Goal: Task Accomplishment & Management: Use online tool/utility

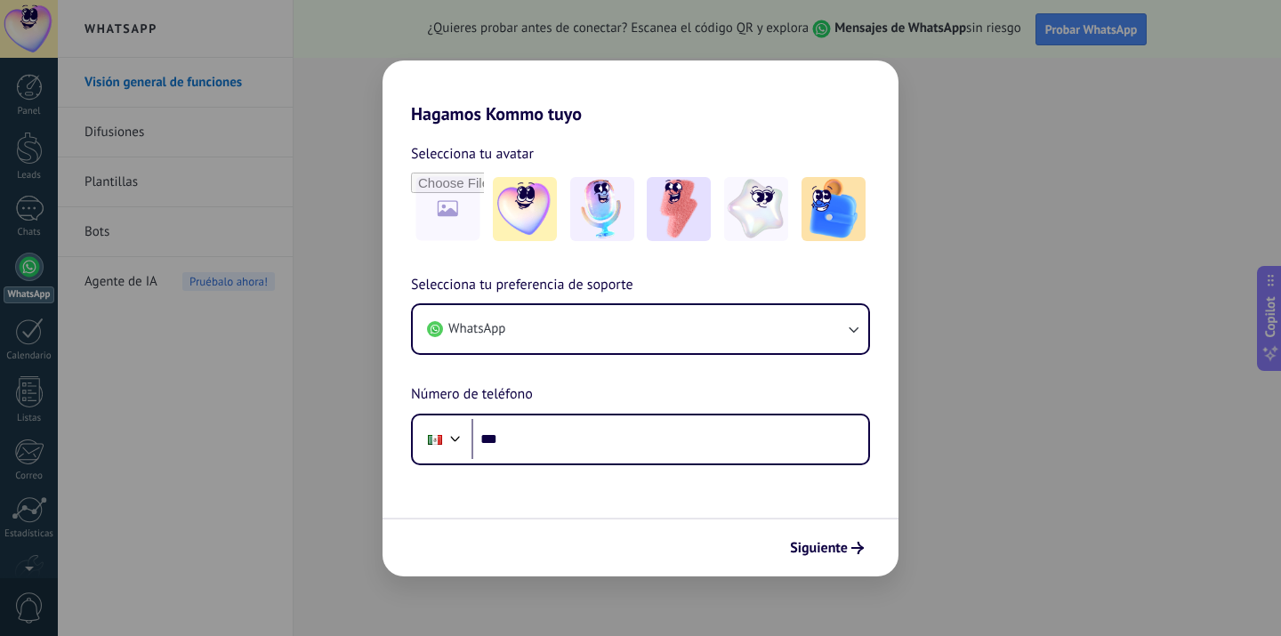
click at [1001, 222] on div "Hagamos Kommo tuyo Selecciona tu avatar Selecciona tu preferencia de soporte Wh…" at bounding box center [640, 318] width 1281 height 636
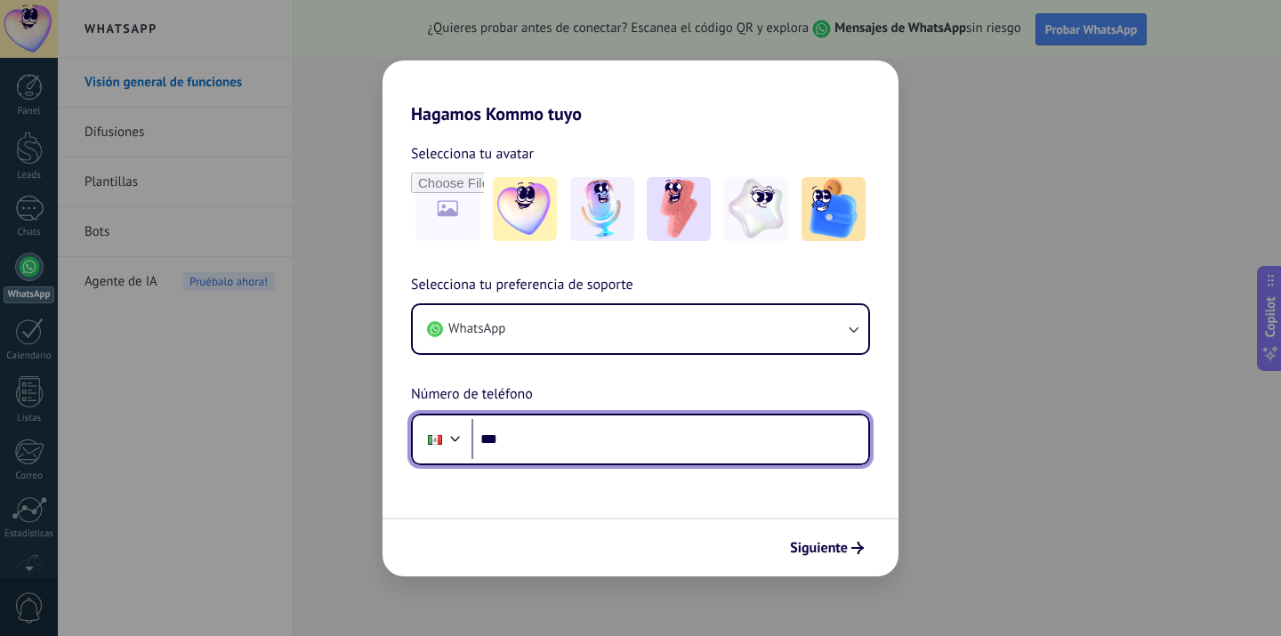
click at [562, 439] on input "***" at bounding box center [669, 439] width 397 height 41
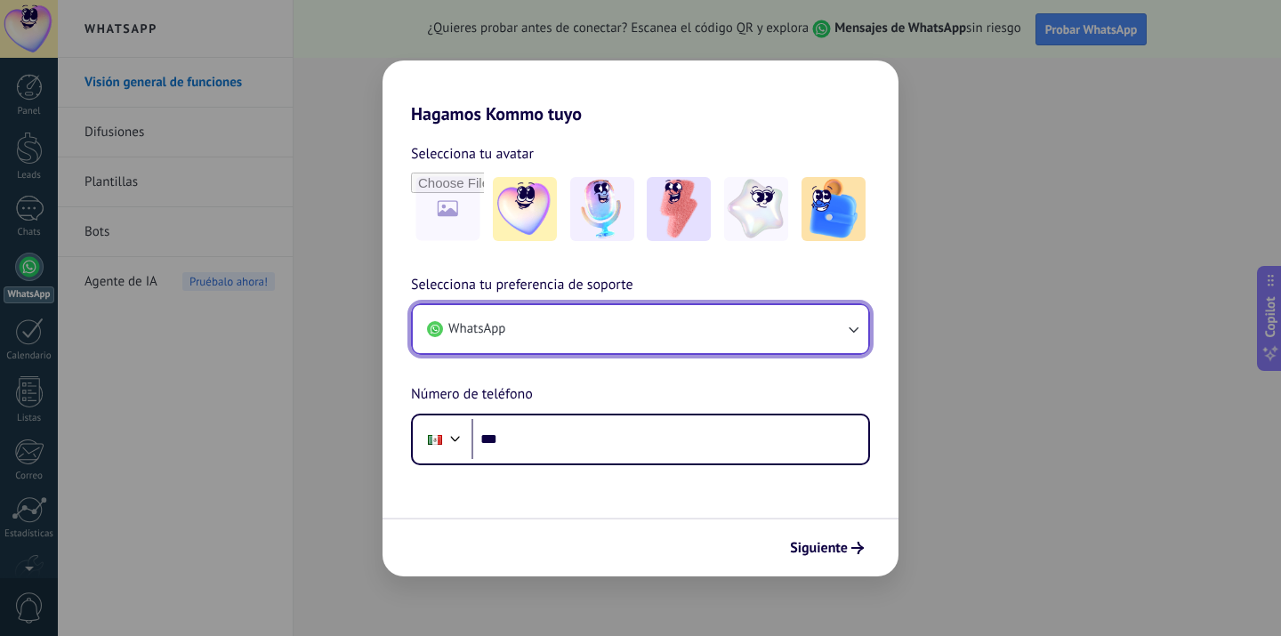
click at [586, 342] on button "WhatsApp" at bounding box center [640, 329] width 455 height 48
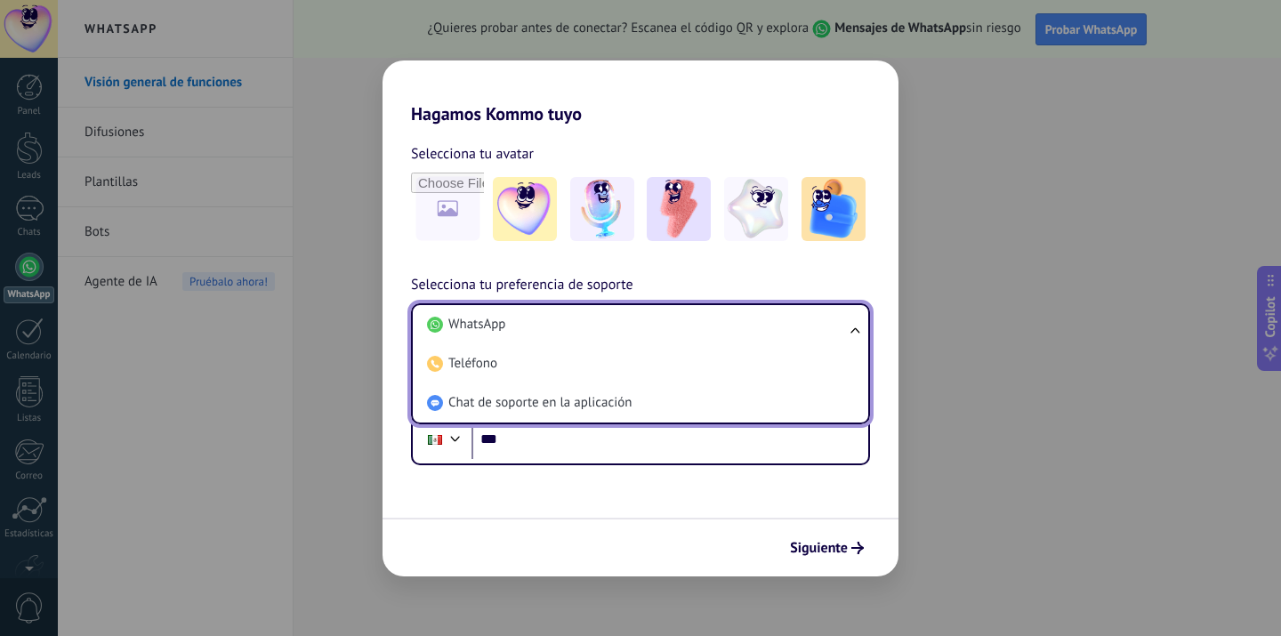
click at [600, 284] on span "Selecciona tu preferencia de soporte" at bounding box center [522, 285] width 222 height 23
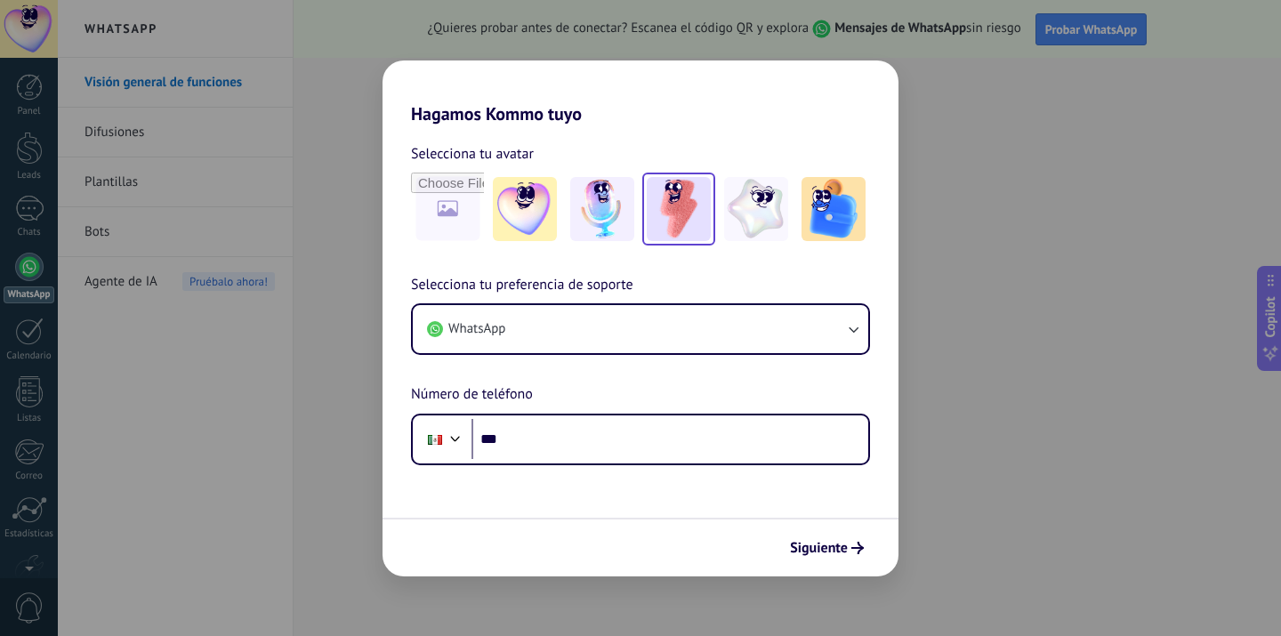
click at [670, 211] on img at bounding box center [679, 209] width 64 height 64
click at [817, 553] on span "Siguiente" at bounding box center [819, 548] width 58 height 12
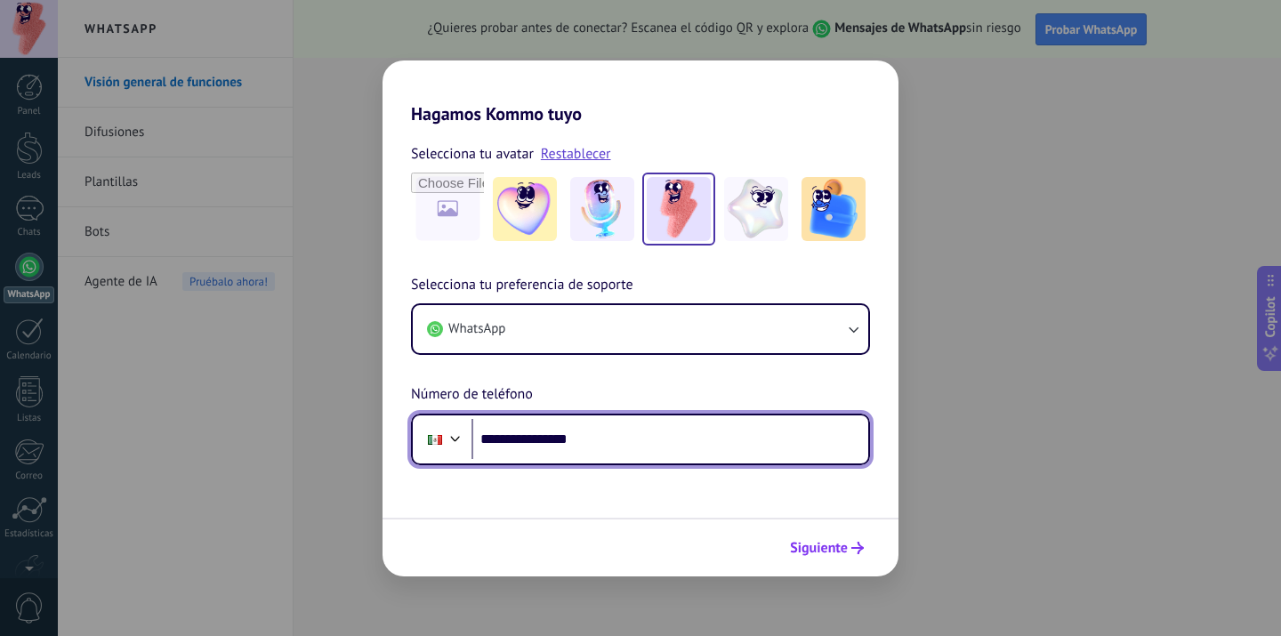
type input "**********"
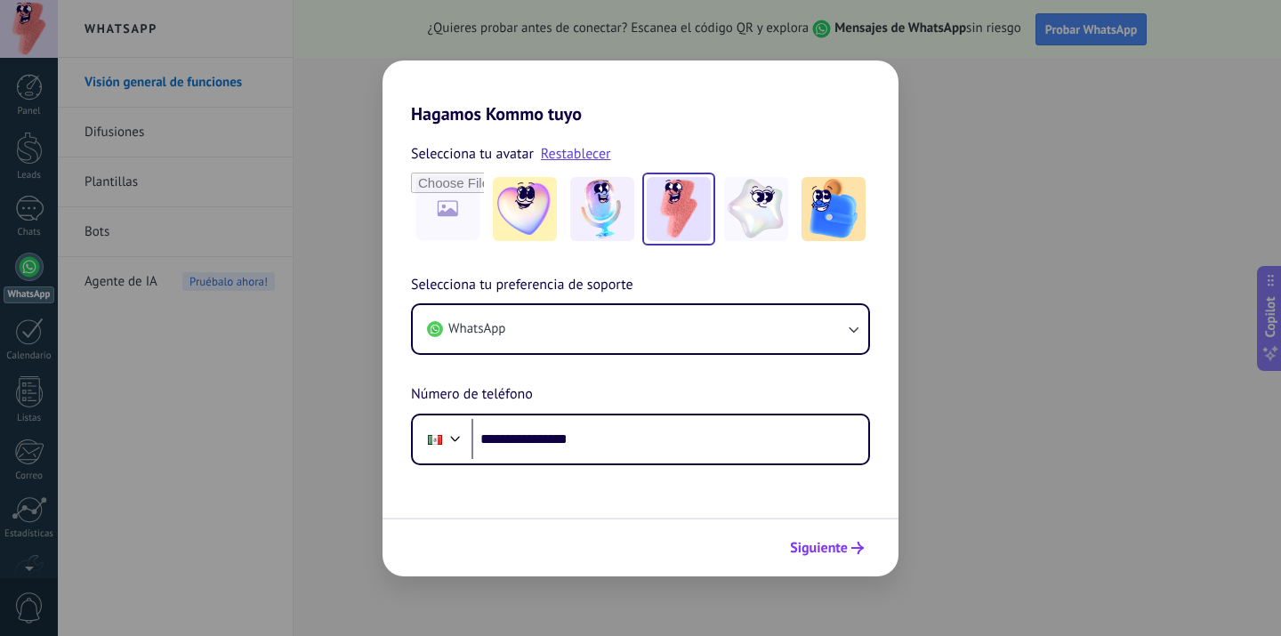
click at [811, 553] on span "Siguiente" at bounding box center [819, 548] width 58 height 12
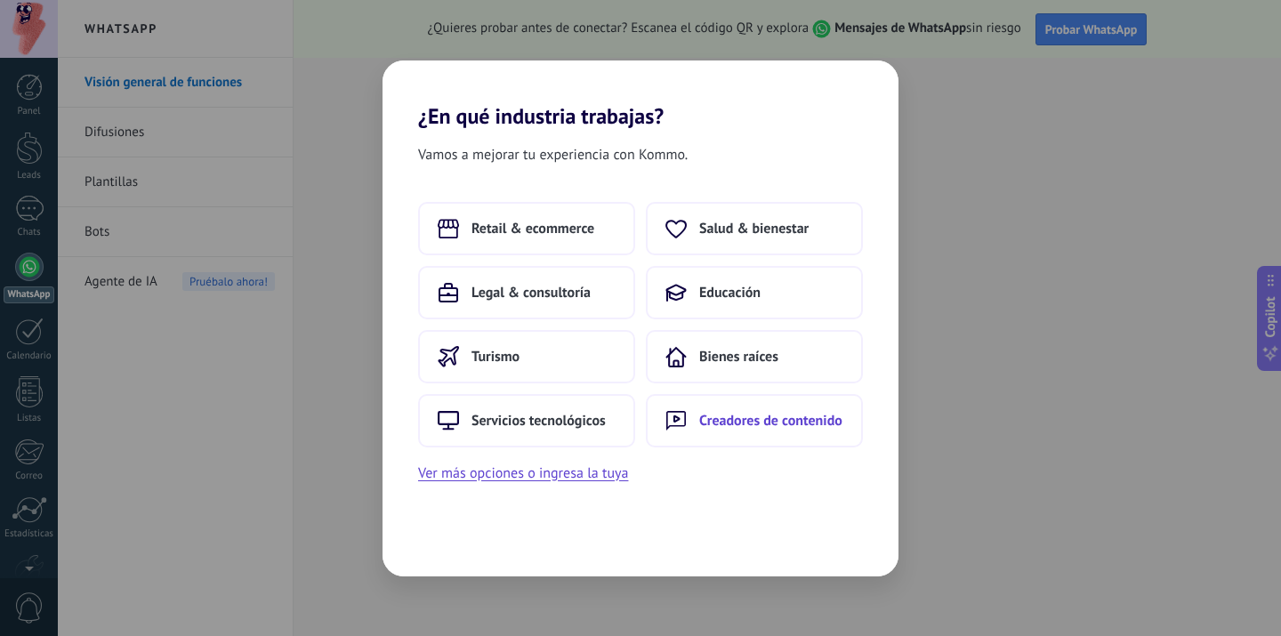
click at [780, 430] on button "Creadores de contenido" at bounding box center [754, 420] width 217 height 53
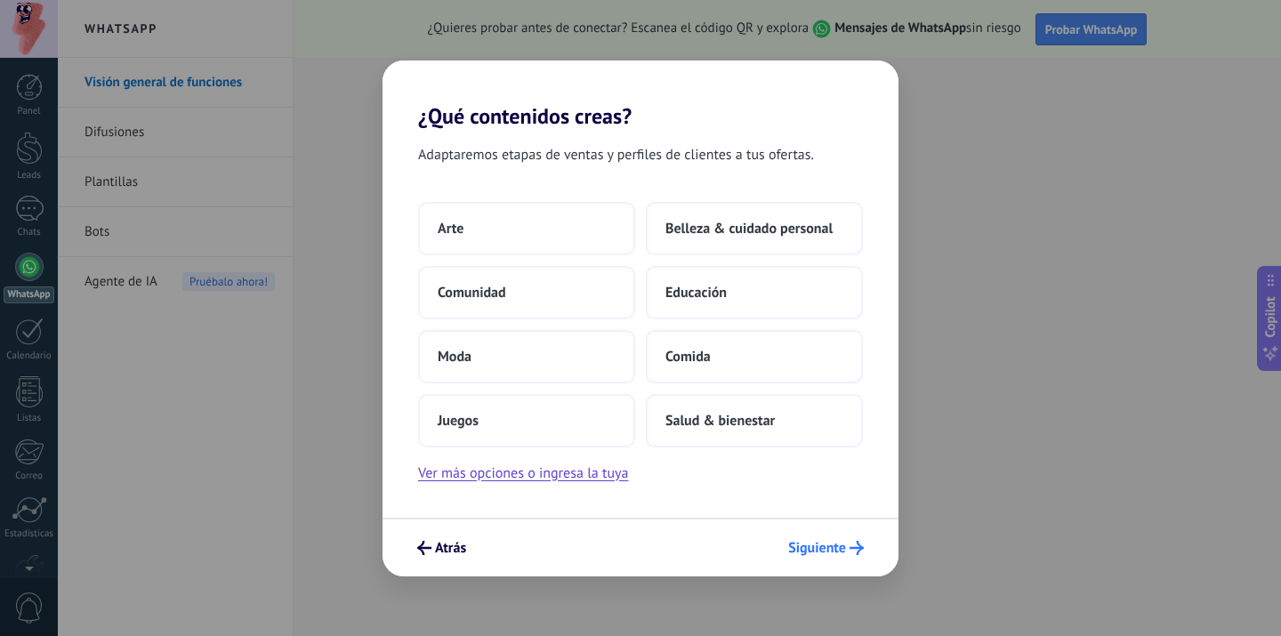
click at [843, 542] on span "Siguiente" at bounding box center [817, 548] width 58 height 12
click at [781, 231] on span "Belleza & cuidado personal" at bounding box center [748, 229] width 167 height 18
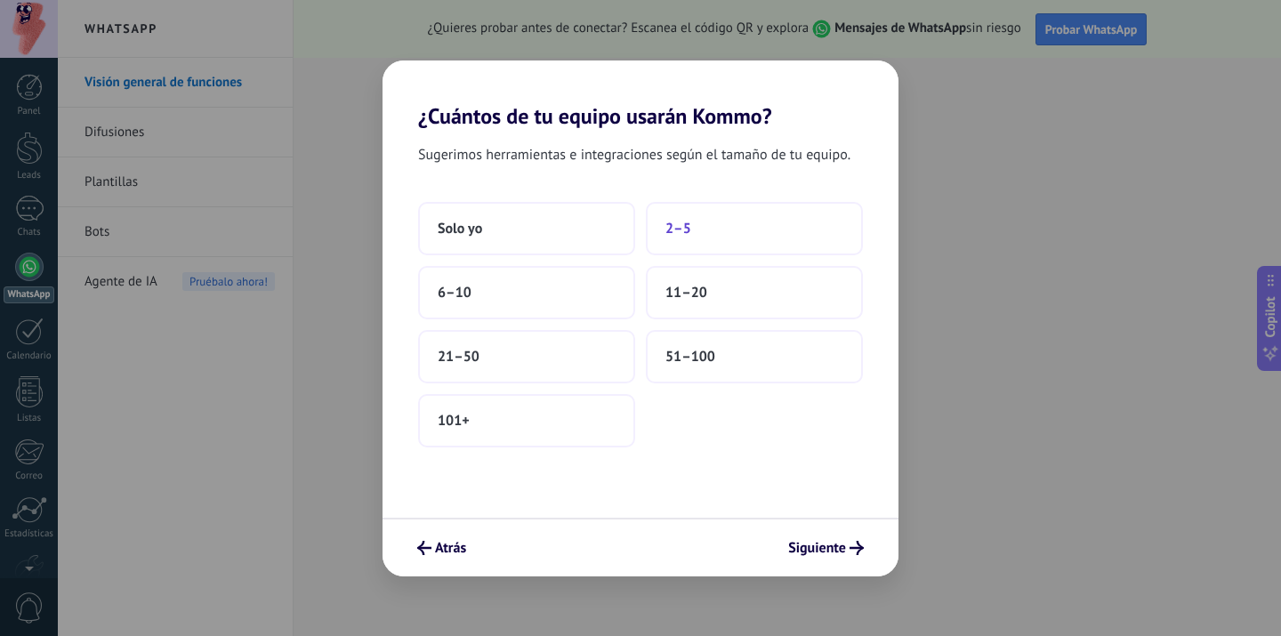
click at [722, 234] on button "2–5" at bounding box center [754, 228] width 217 height 53
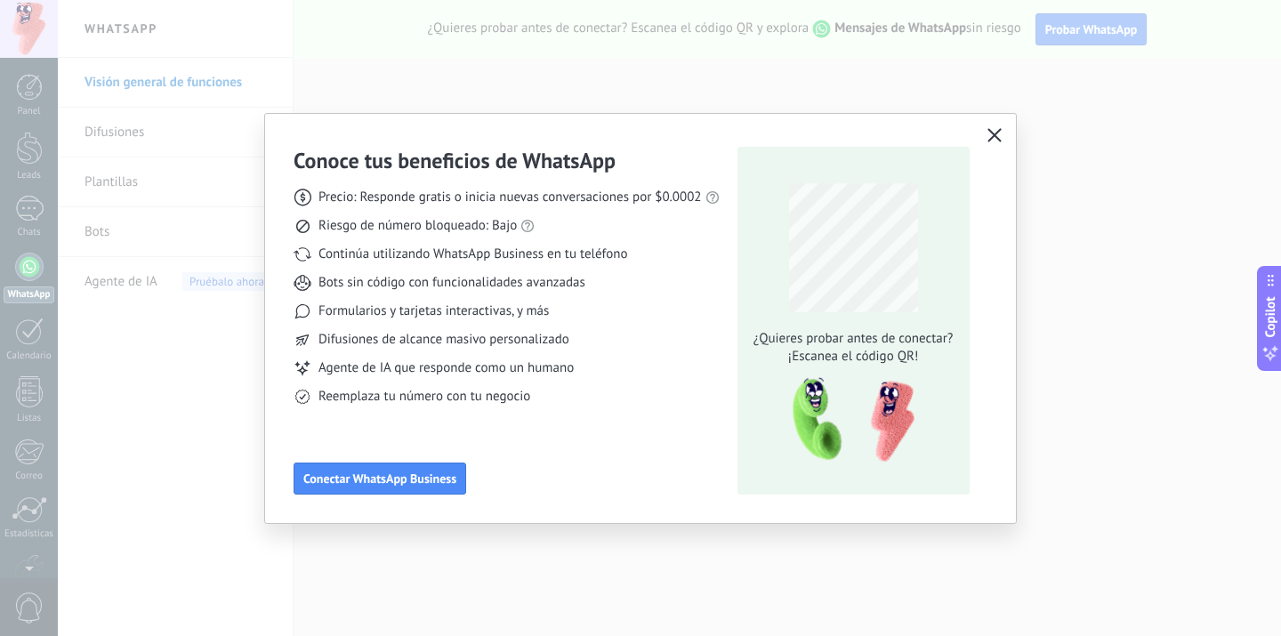
click at [1002, 128] on button "button" at bounding box center [994, 136] width 23 height 25
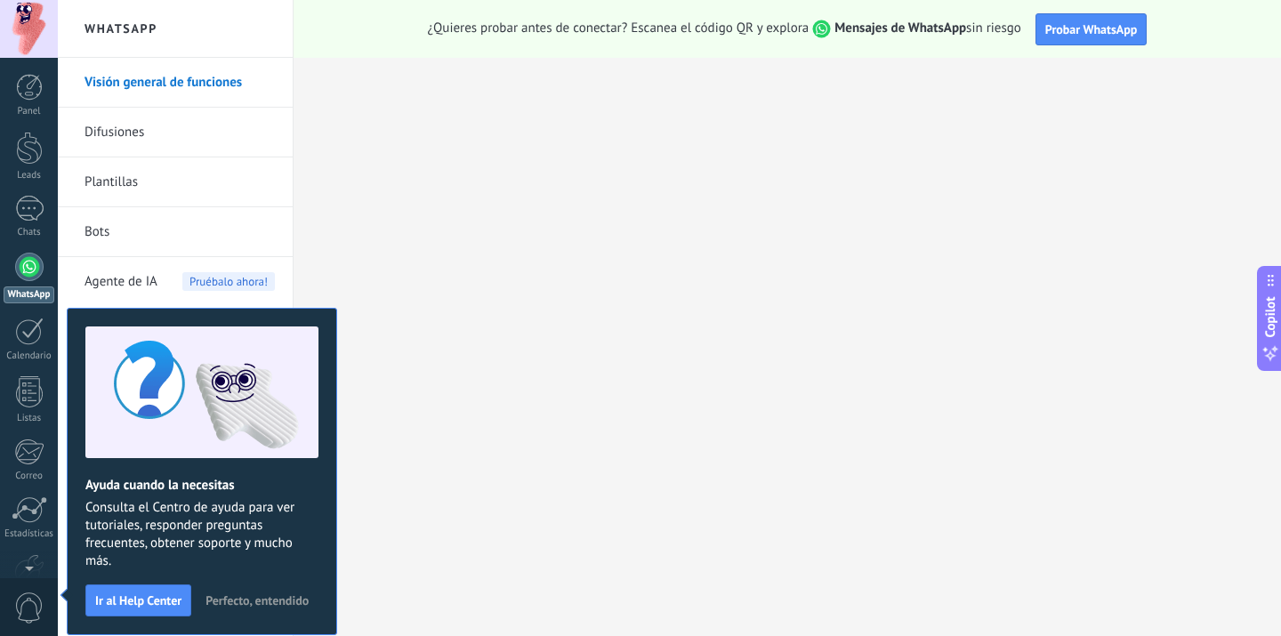
click at [21, 267] on div at bounding box center [29, 267] width 28 height 28
click at [28, 212] on div at bounding box center [29, 209] width 28 height 26
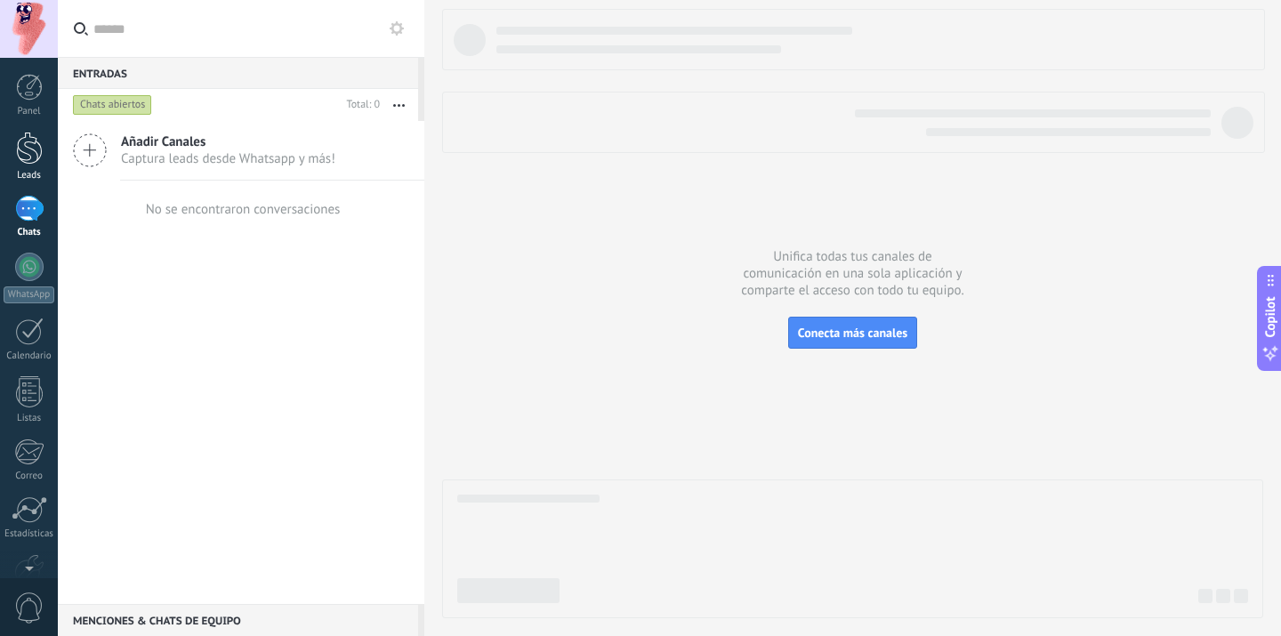
click at [32, 156] on div at bounding box center [29, 148] width 27 height 33
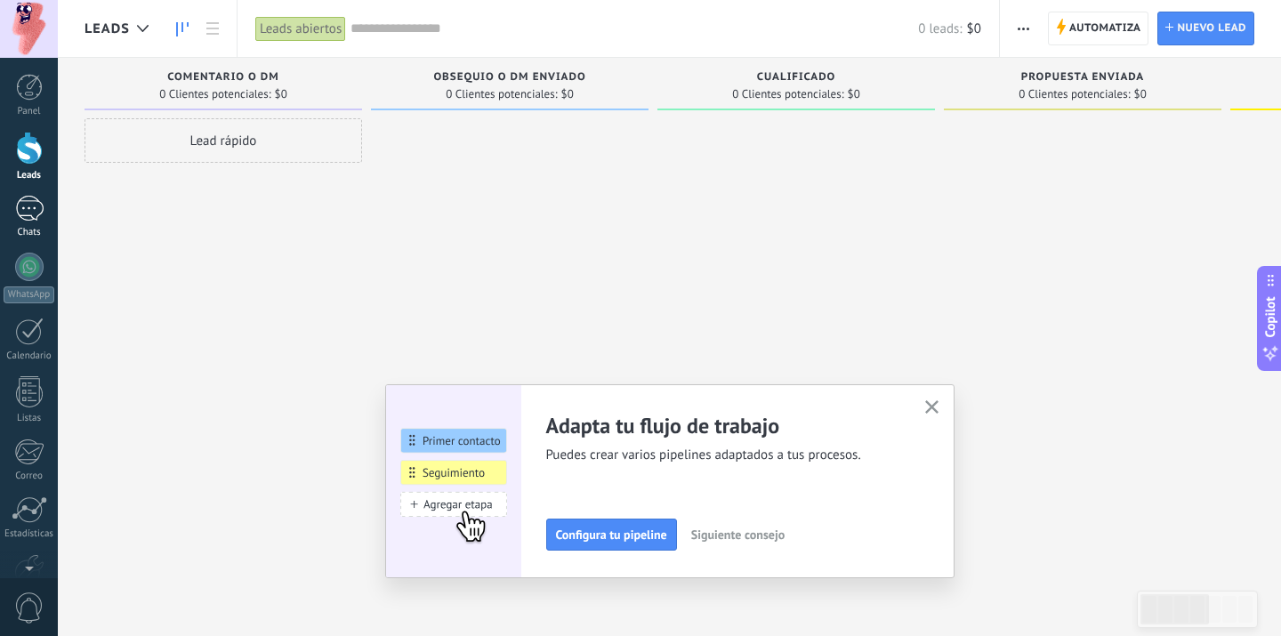
click at [25, 209] on div at bounding box center [29, 209] width 28 height 26
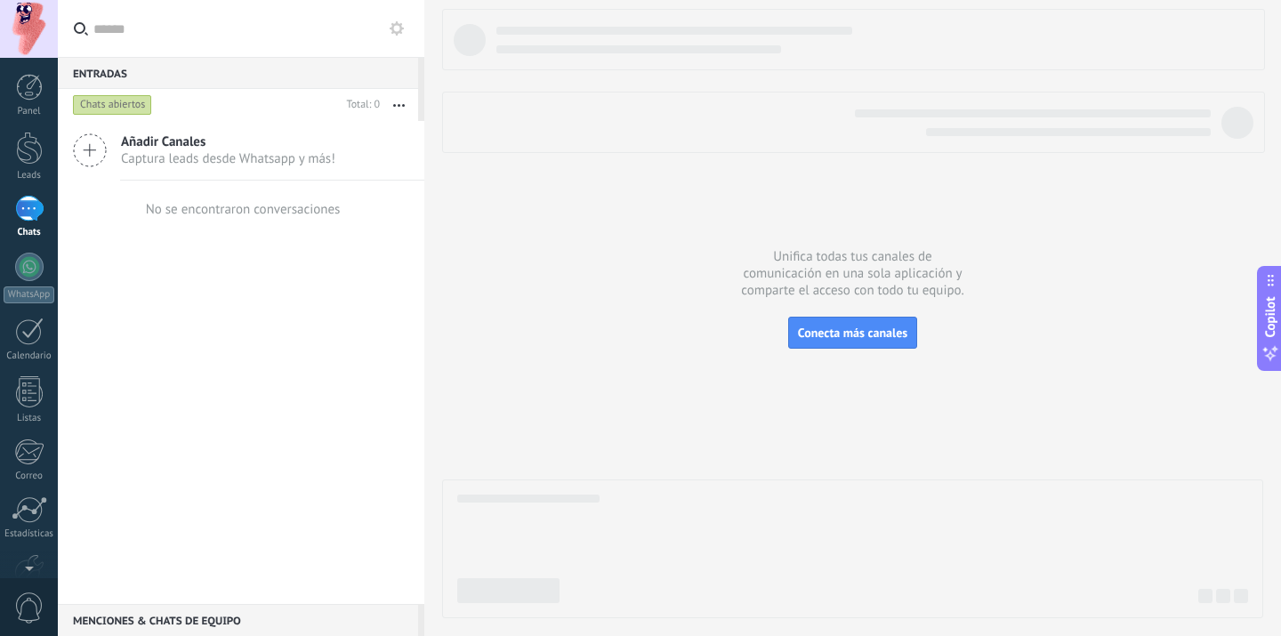
click at [234, 194] on div "No se encontraron conversaciones" at bounding box center [241, 209] width 198 height 57
click at [237, 173] on div "Añadir Canales Captura leads desde Whatsapp y más!" at bounding box center [241, 151] width 366 height 60
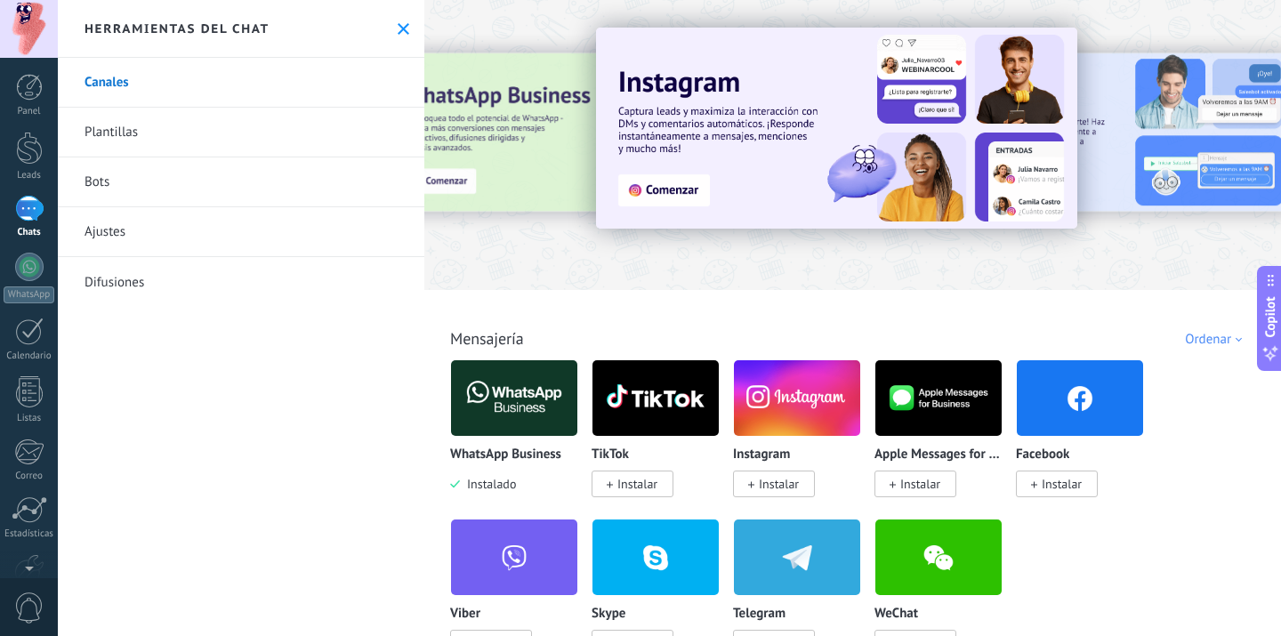
click at [118, 127] on link "Plantillas" at bounding box center [241, 133] width 366 height 50
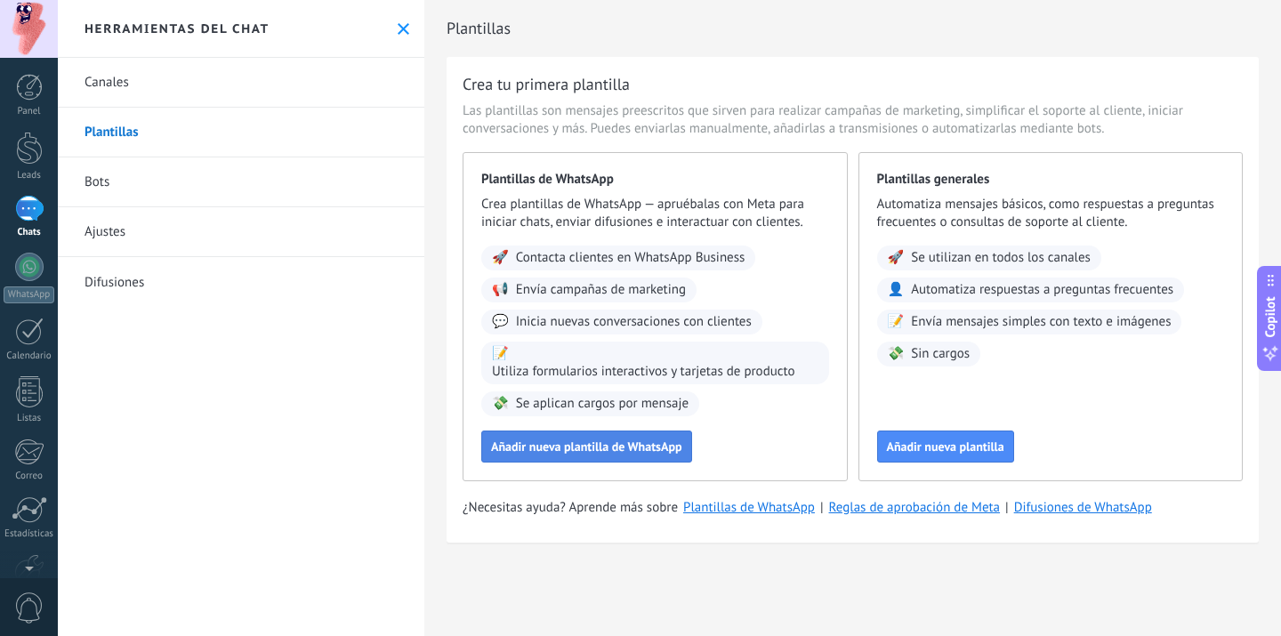
click at [543, 440] on span "Añadir nueva plantilla de WhatsApp" at bounding box center [586, 446] width 191 height 12
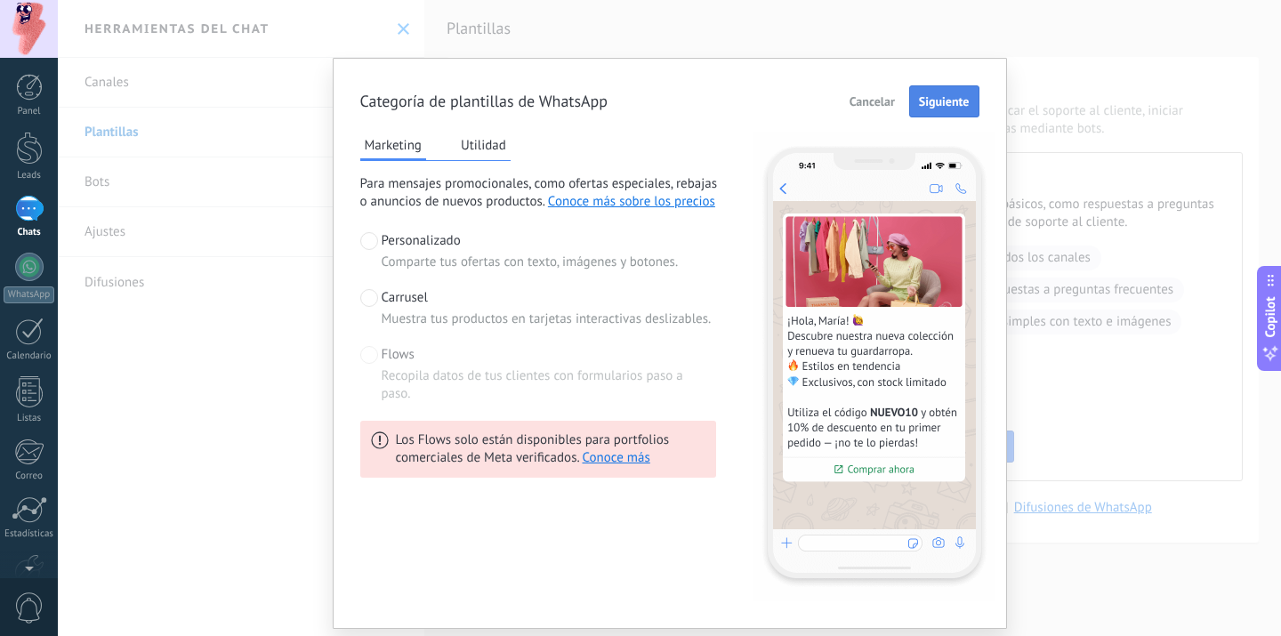
click at [946, 102] on span "Siguiente" at bounding box center [944, 101] width 51 height 12
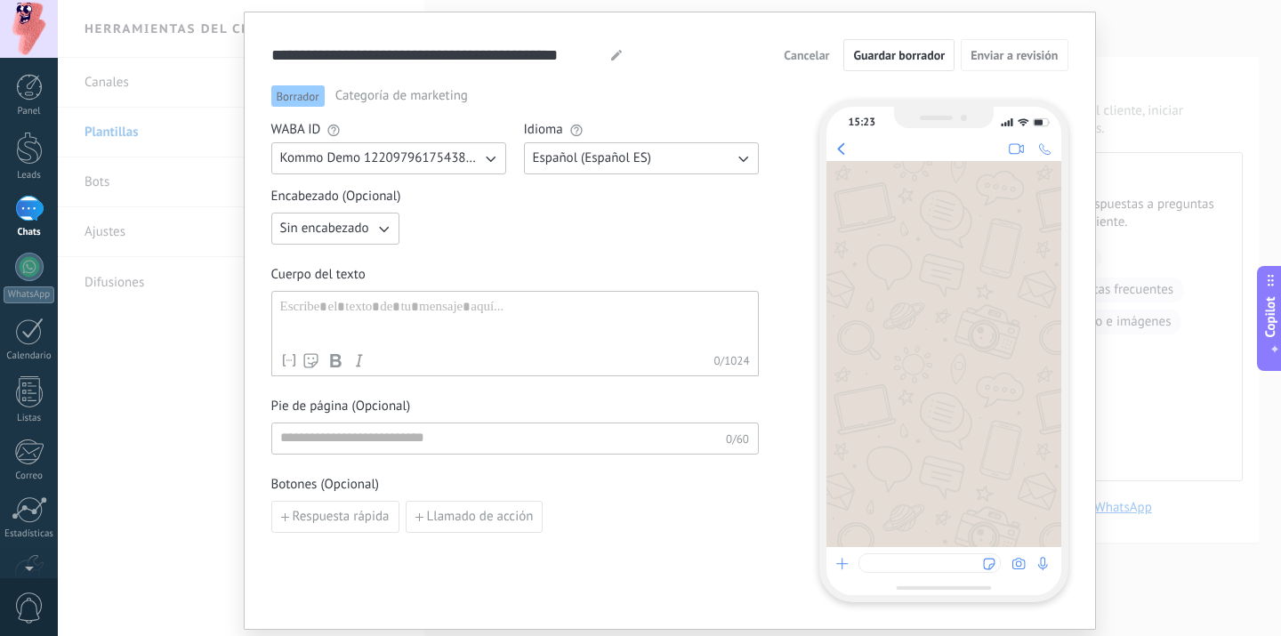
scroll to position [54, 0]
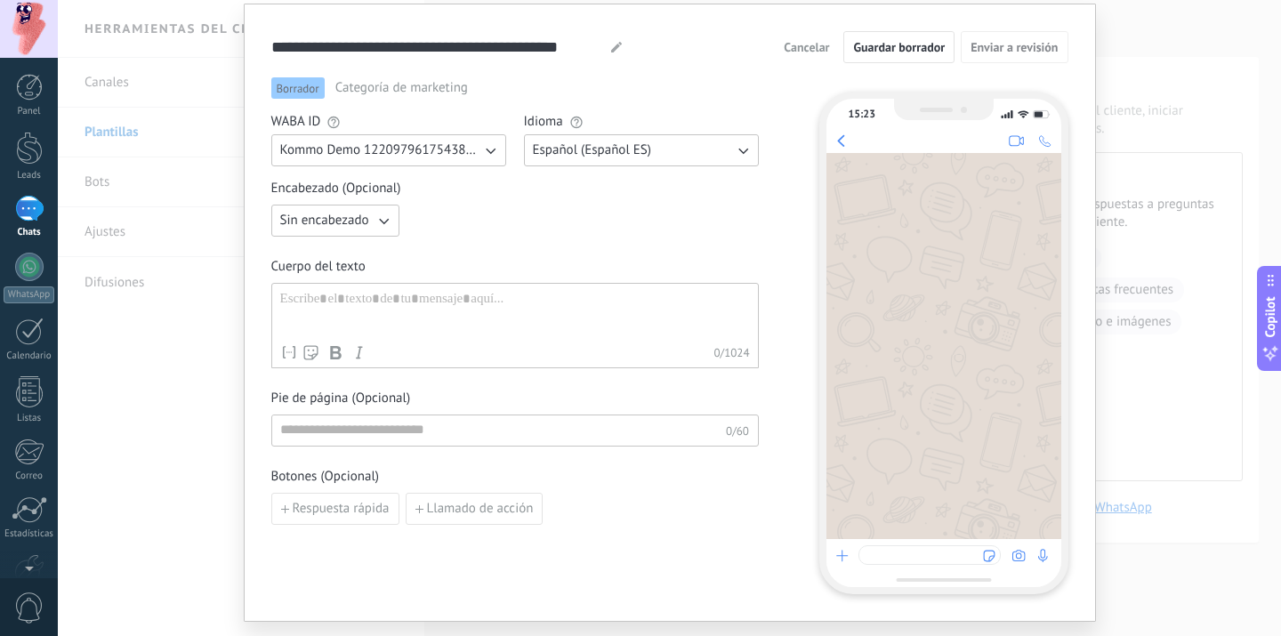
click at [527, 306] on div at bounding box center [515, 313] width 470 height 45
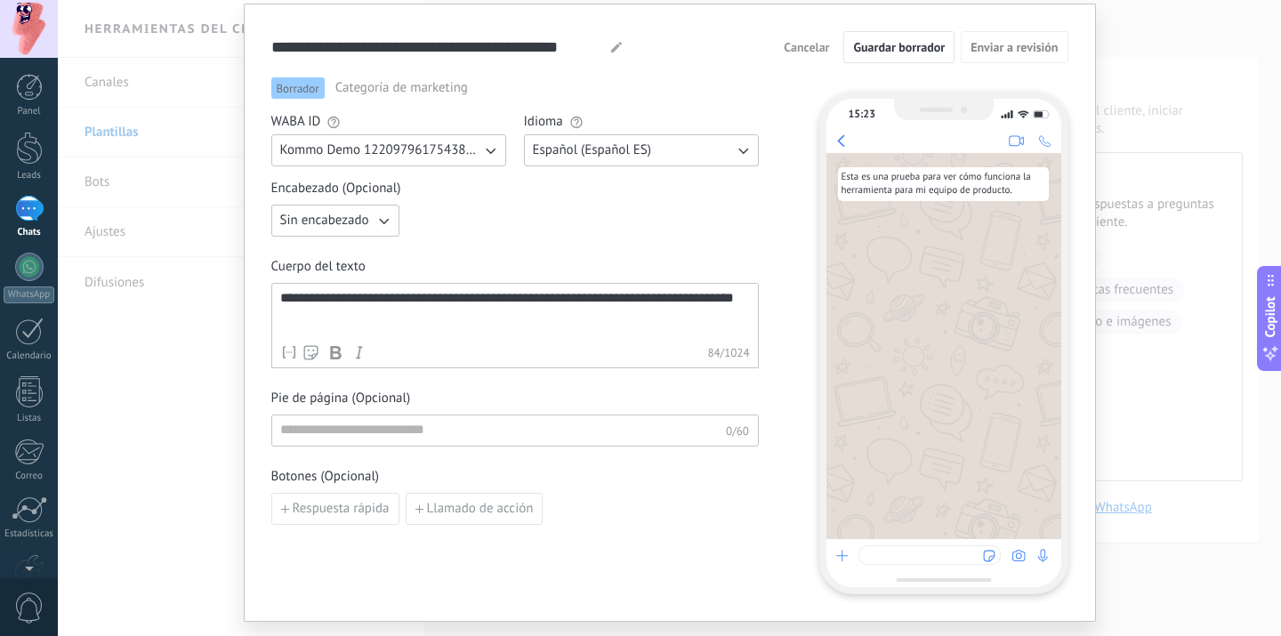
click at [342, 230] on button "Sin encabezado" at bounding box center [335, 221] width 128 height 32
click at [321, 277] on span "Imagen o archivo" at bounding box center [329, 281] width 99 height 18
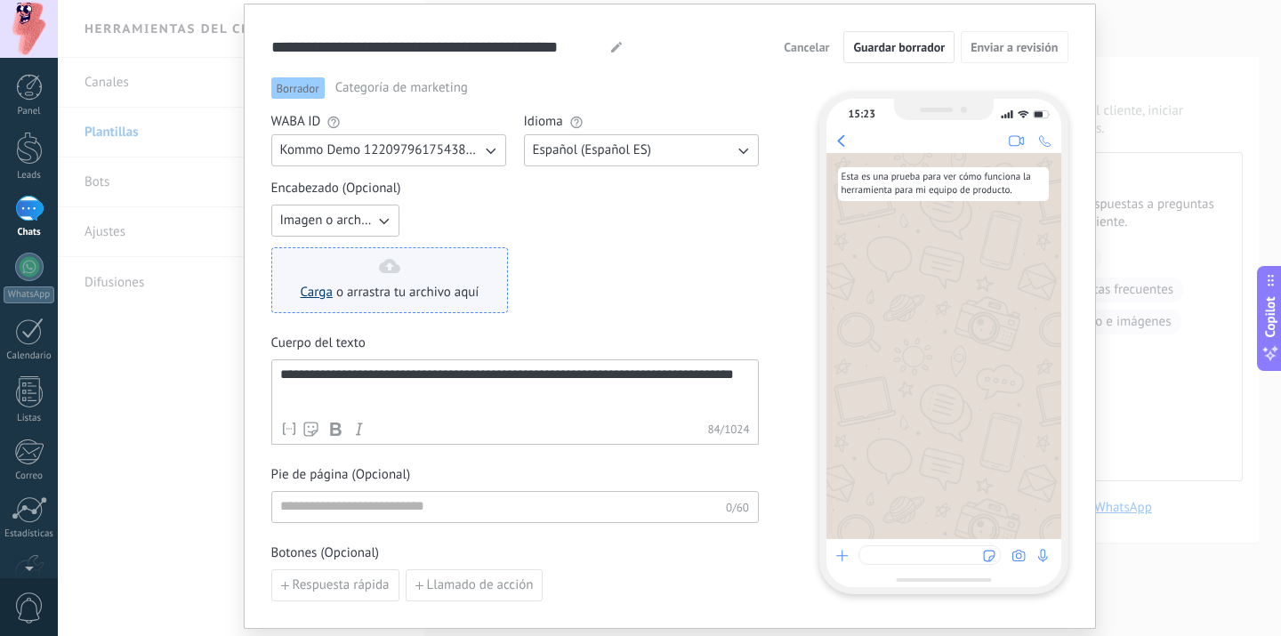
click at [309, 293] on link "Carga" at bounding box center [317, 292] width 32 height 17
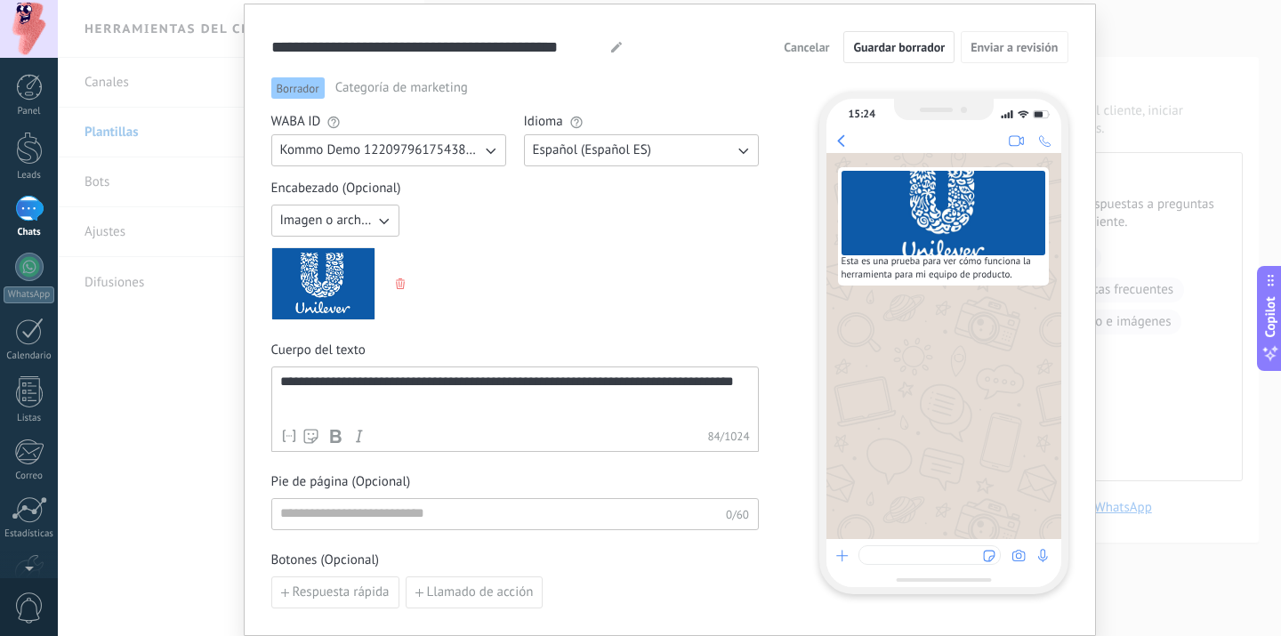
scroll to position [157, 0]
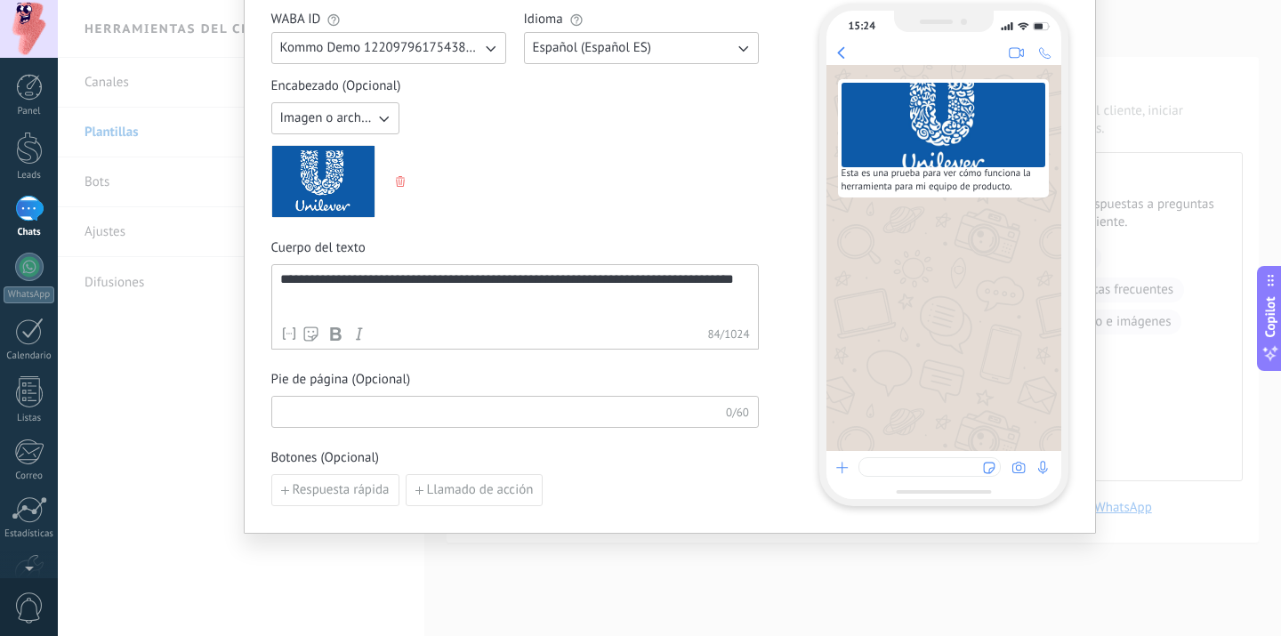
click at [516, 419] on input at bounding box center [499, 411] width 454 height 28
type input "**********"
click at [328, 495] on span "Respuesta rápida" at bounding box center [341, 490] width 97 height 12
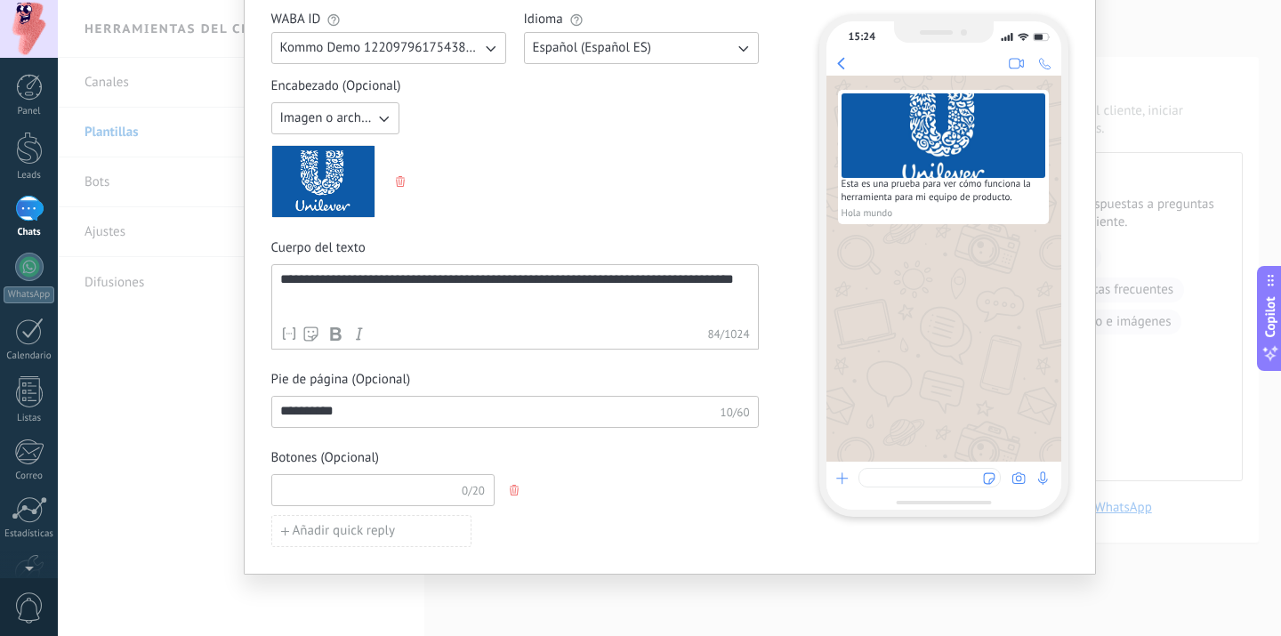
click at [349, 492] on input at bounding box center [366, 489] width 189 height 28
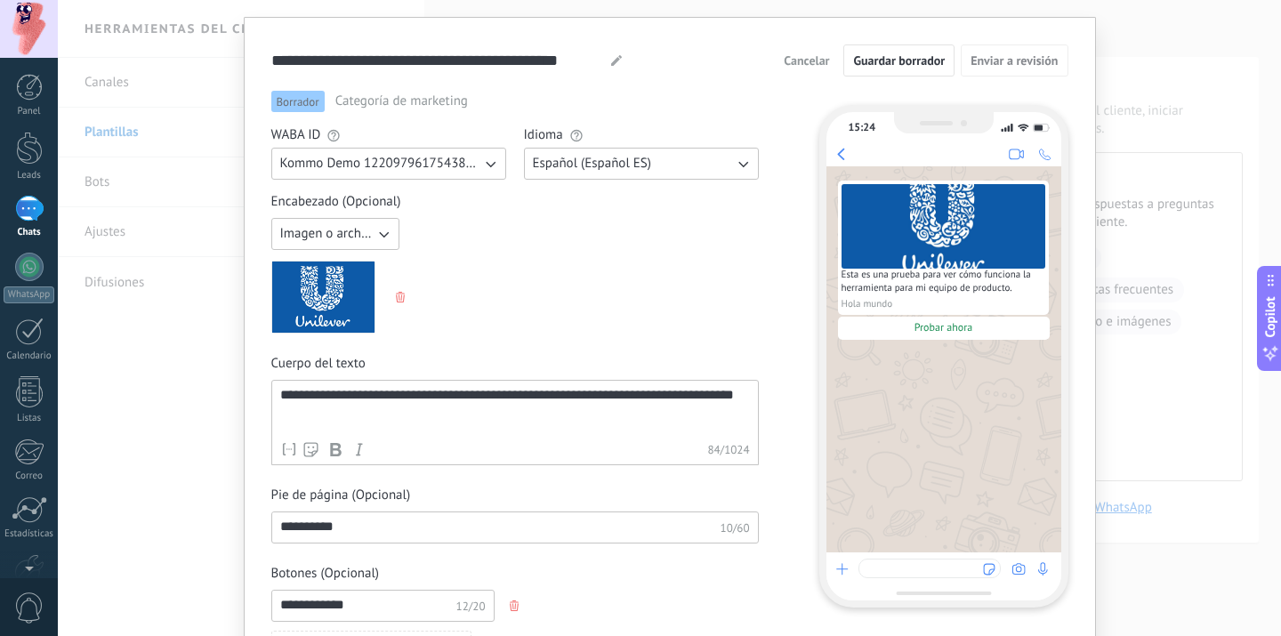
scroll to position [36, 0]
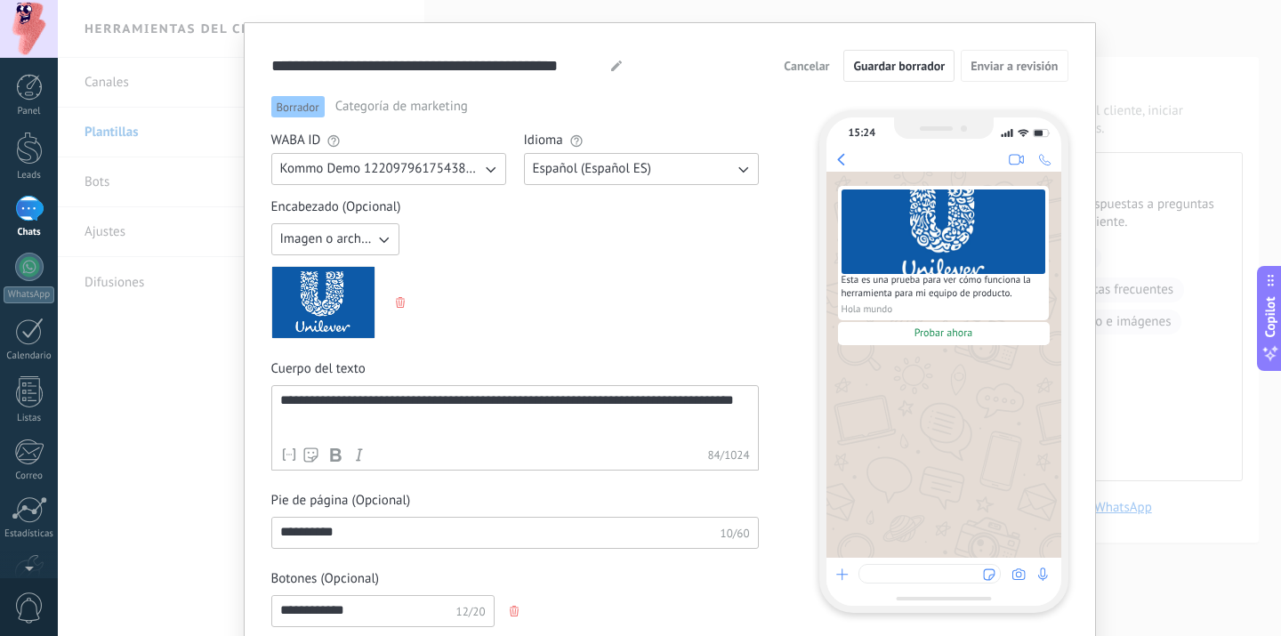
type input "**********"
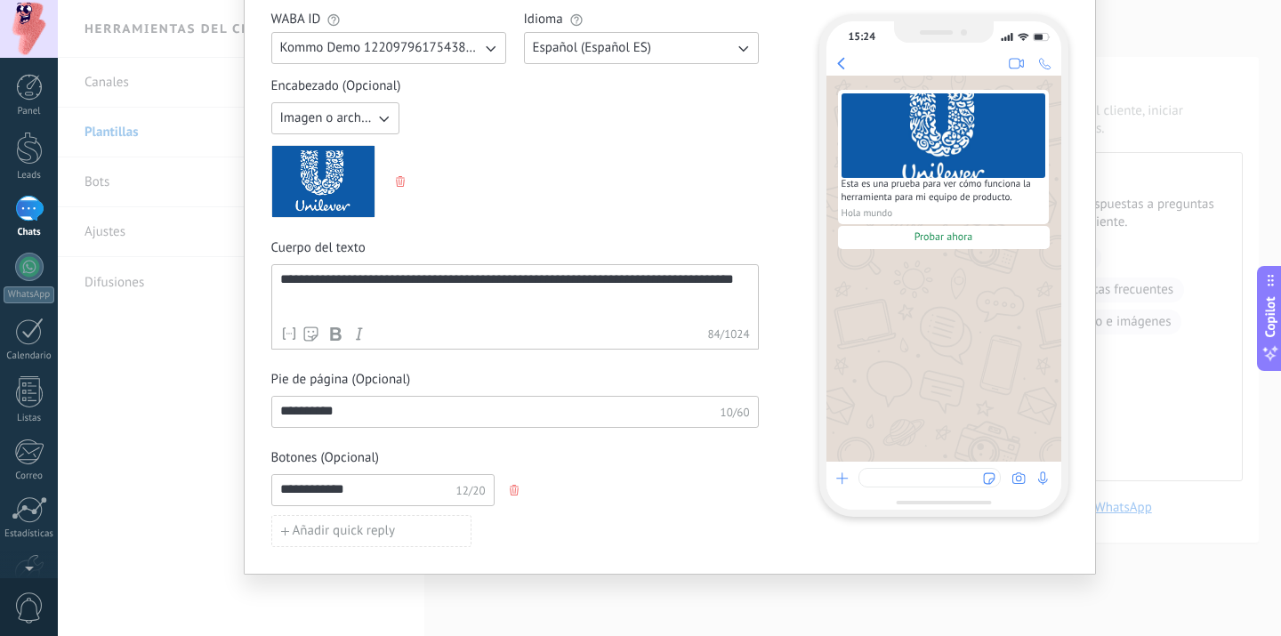
scroll to position [0, 0]
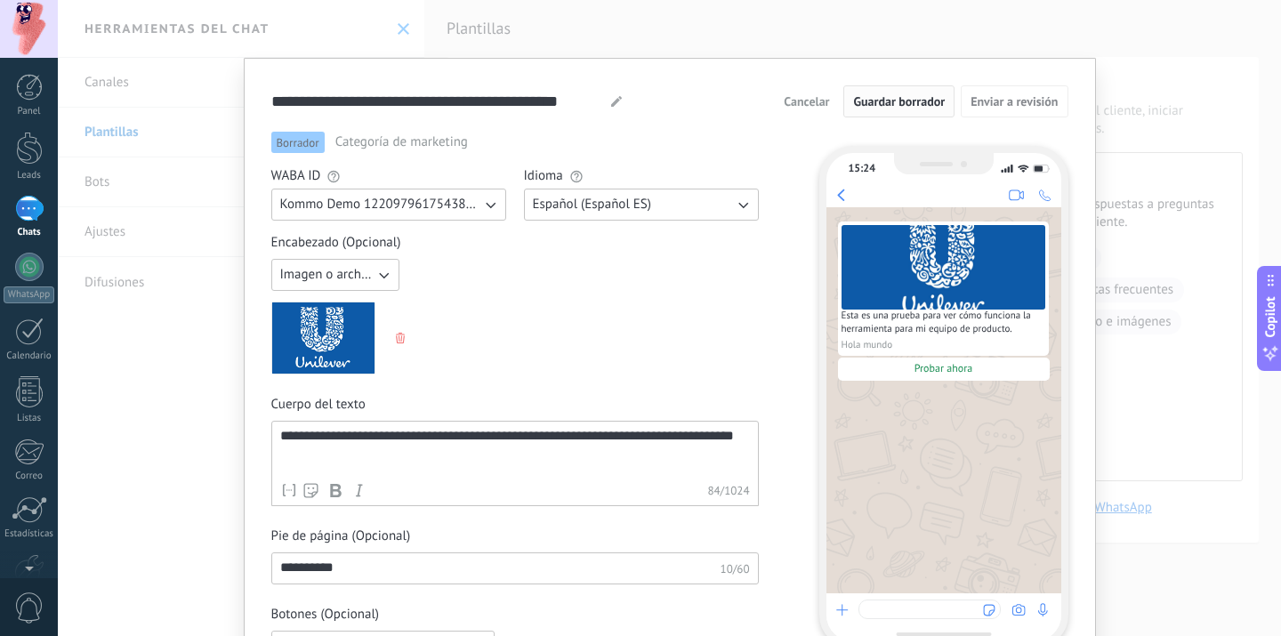
click at [865, 107] on span "Guardar borrador" at bounding box center [899, 101] width 92 height 12
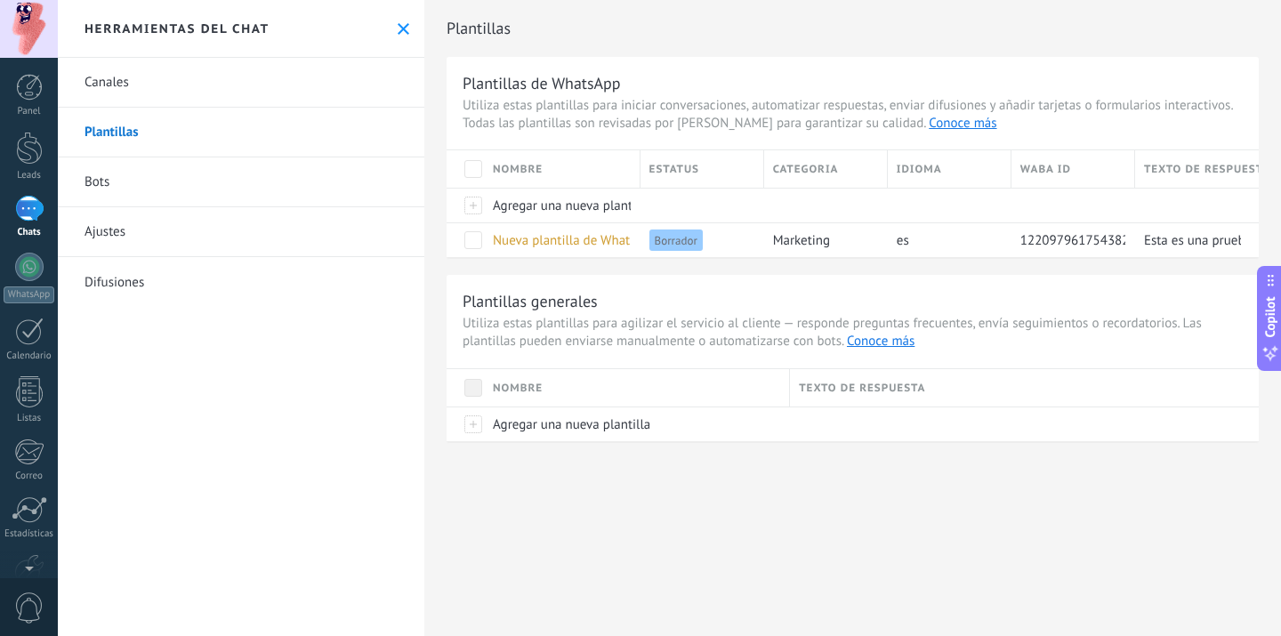
click at [985, 539] on div "Plantillas Plantillas de WhatsApp Utiliza estas plantillas para iniciar convers…" at bounding box center [852, 318] width 857 height 636
click at [29, 218] on div at bounding box center [29, 209] width 28 height 26
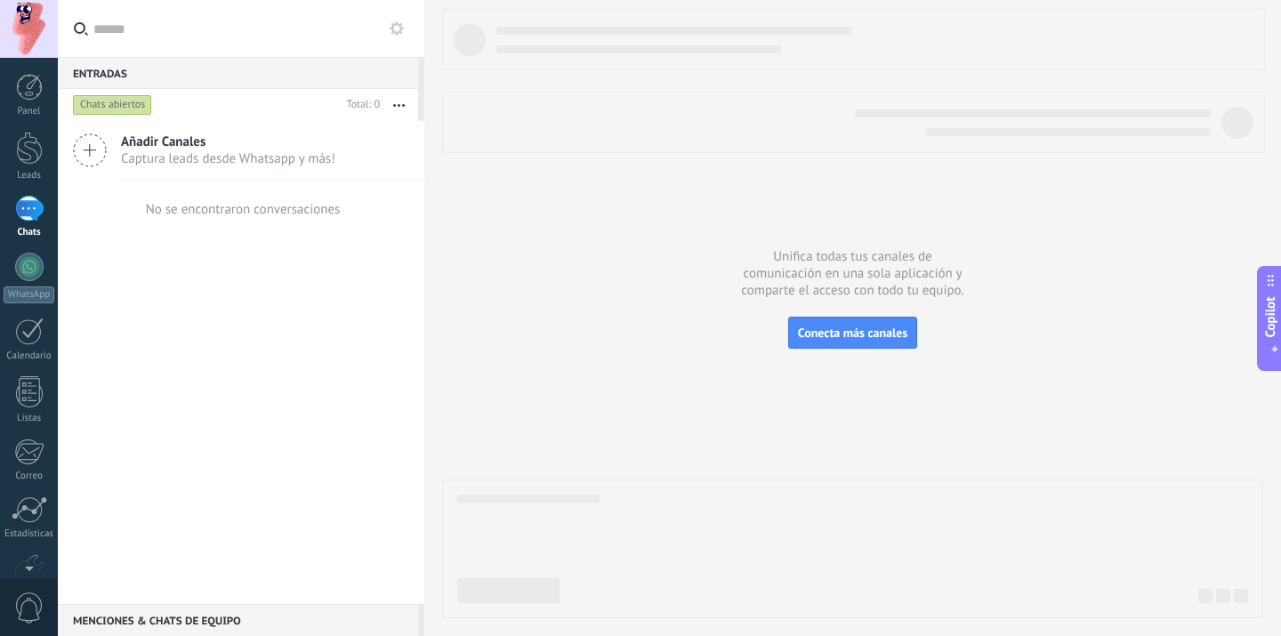
click at [91, 151] on icon at bounding box center [90, 150] width 34 height 34
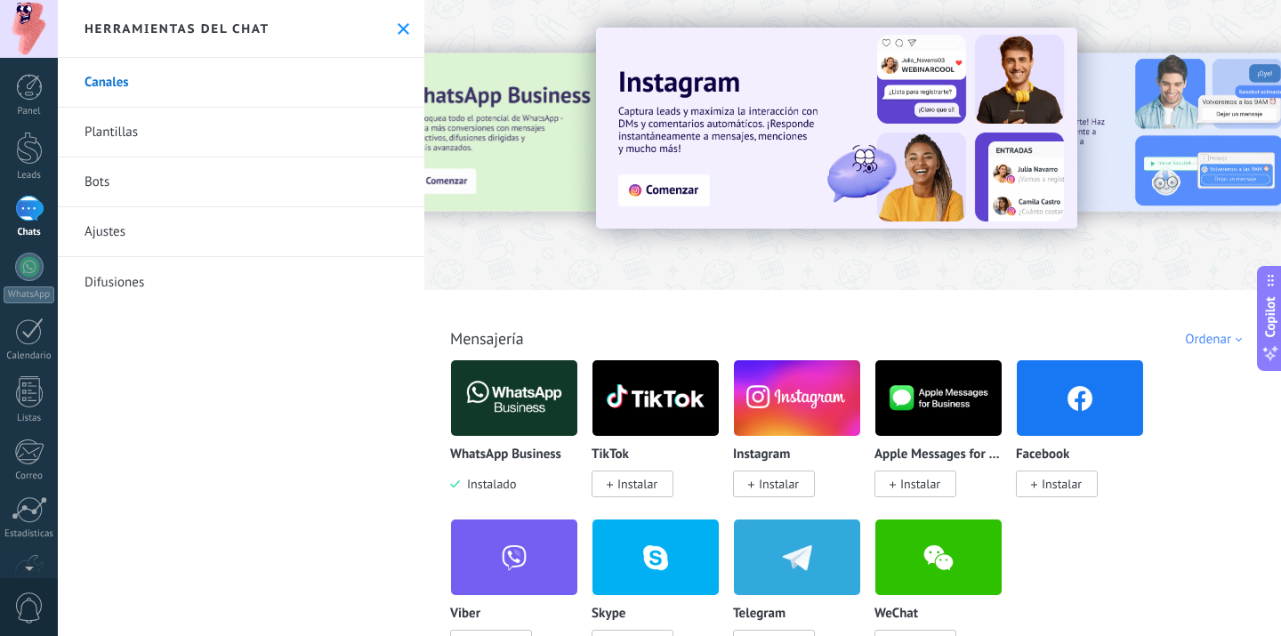
click at [117, 284] on link "Difusiones" at bounding box center [241, 282] width 366 height 50
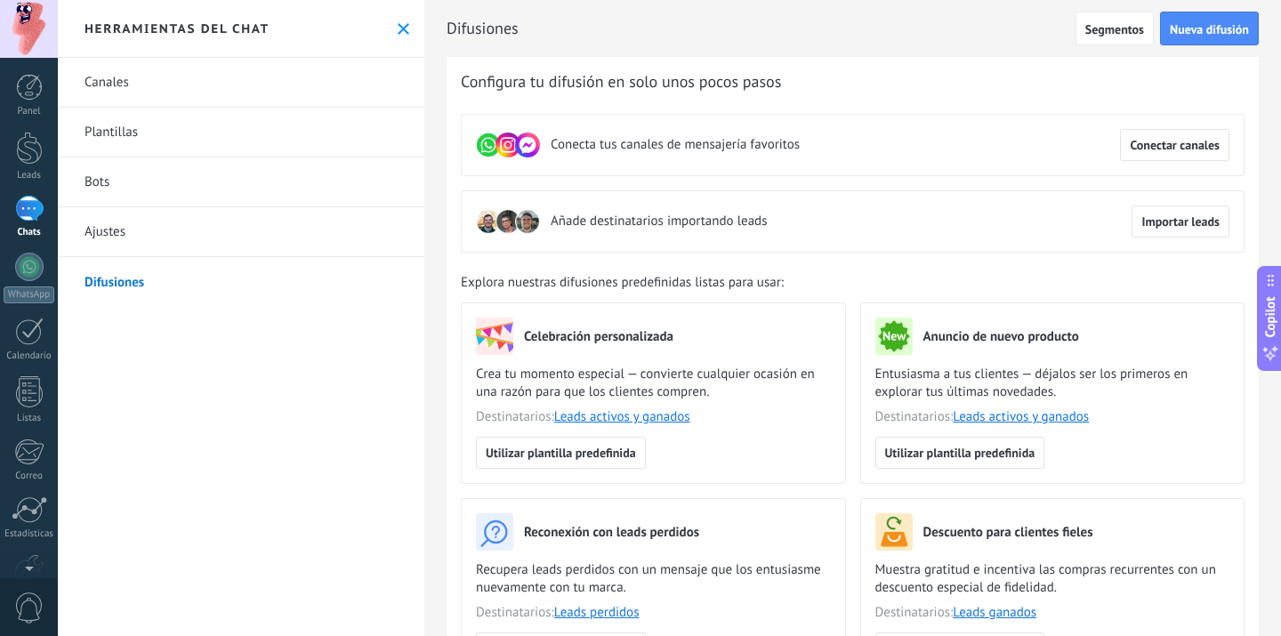
click at [404, 26] on button at bounding box center [403, 28] width 15 height 15
